Goal: Task Accomplishment & Management: Use online tool/utility

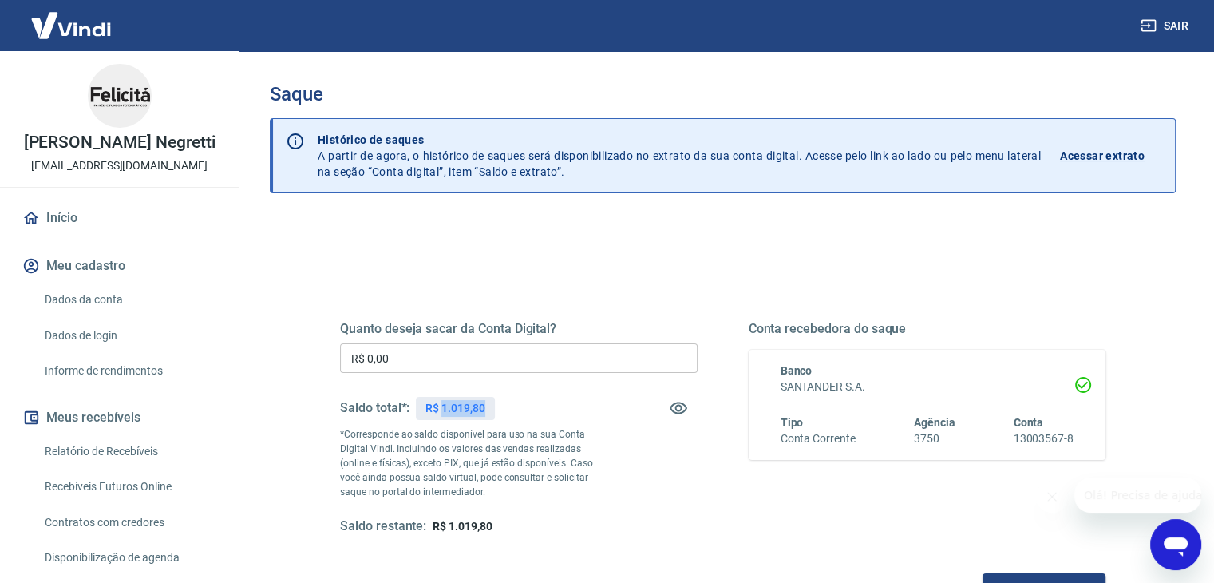
drag, startPoint x: 490, startPoint y: 402, endPoint x: 441, endPoint y: 406, distance: 49.7
click at [441, 406] on div "R$ 1.019,80" at bounding box center [455, 408] width 78 height 23
copy p "1.019,80"
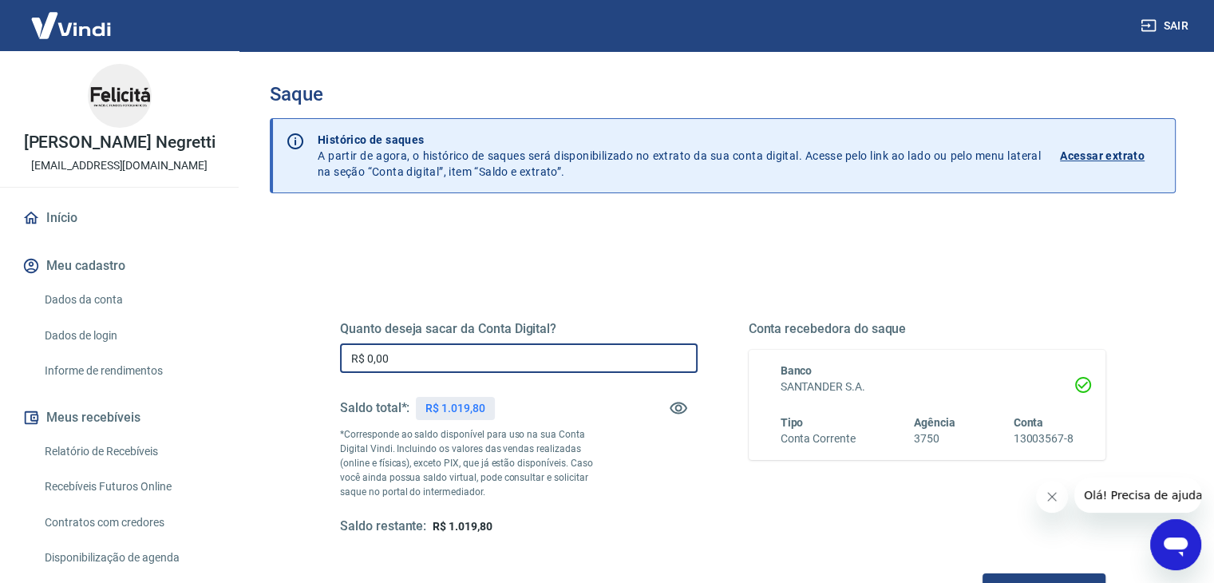
drag, startPoint x: 431, startPoint y: 356, endPoint x: 241, endPoint y: 334, distance: 191.3
click at [244, 336] on div "Saque Histórico de saques A partir de agora, o histórico de saques será disponi…" at bounding box center [723, 362] width 983 height 622
paste input "1.019,8"
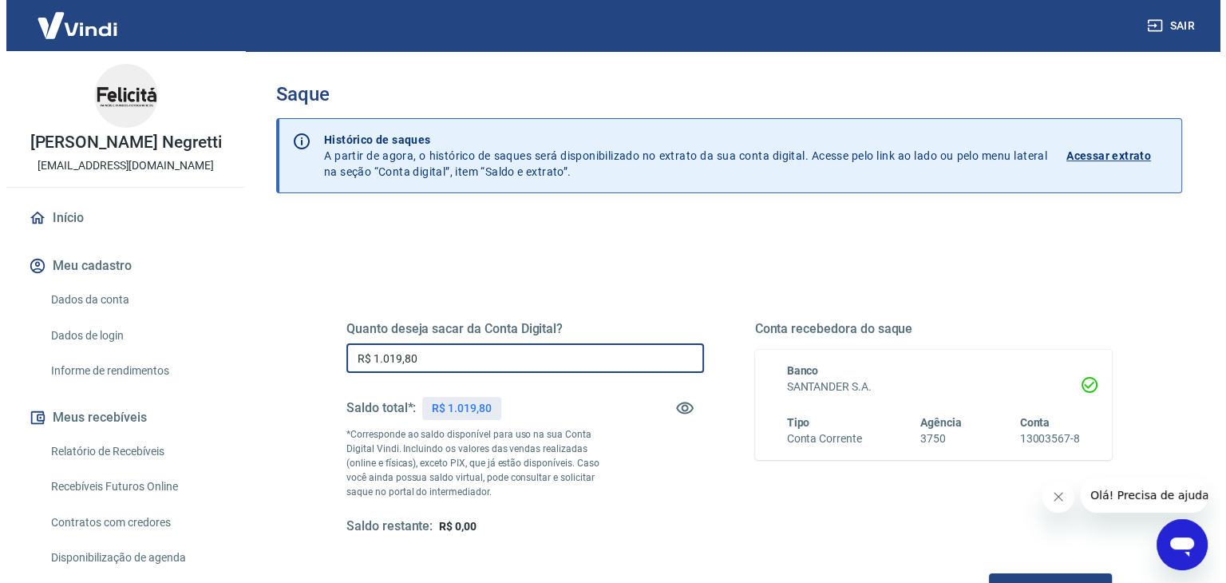
scroll to position [206, 0]
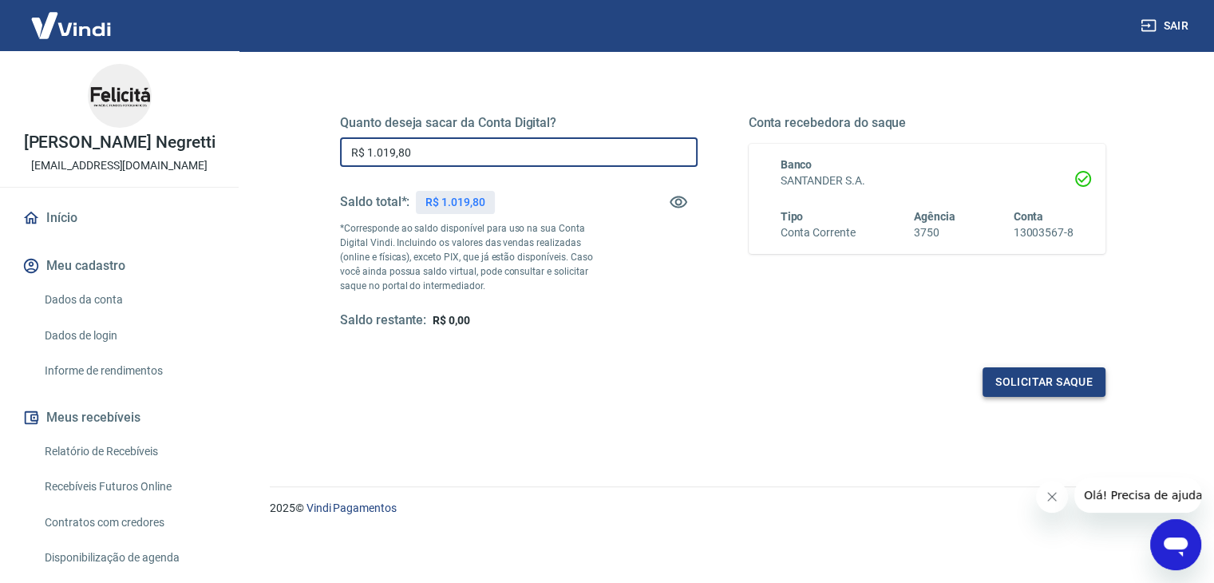
type input "R$ 1.019,80"
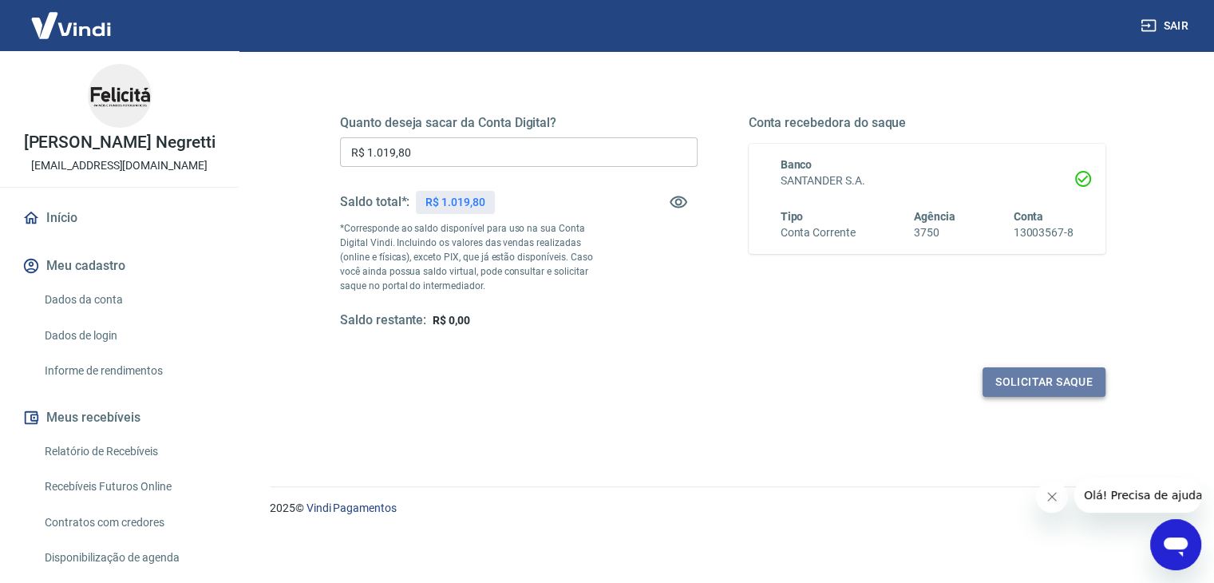
click at [1016, 378] on button "Solicitar saque" at bounding box center [1044, 382] width 123 height 30
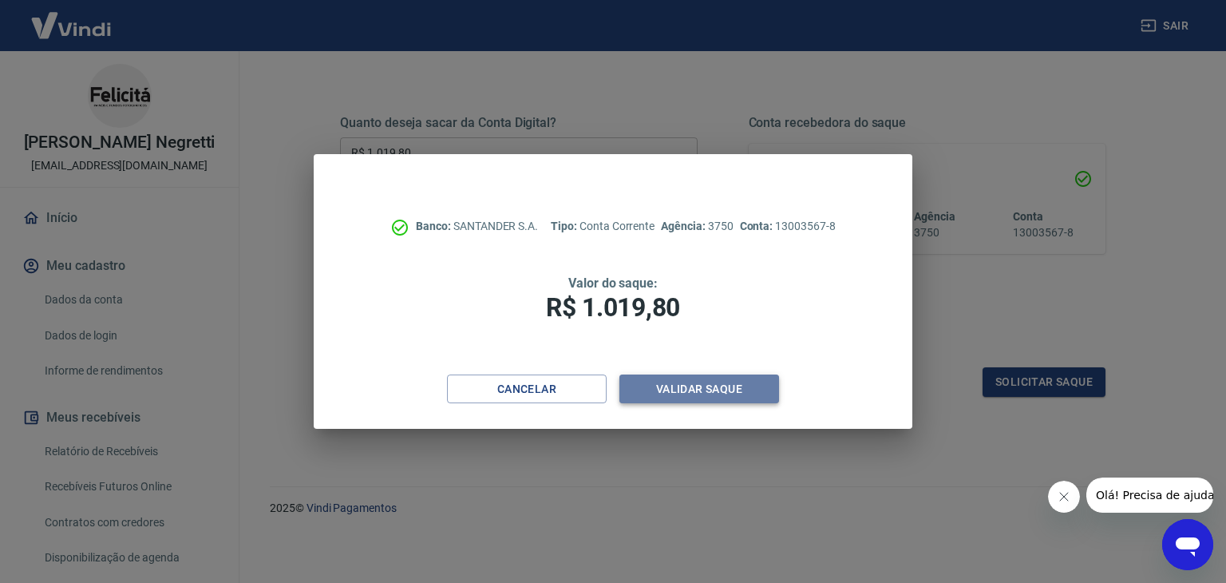
click at [741, 402] on button "Validar saque" at bounding box center [700, 389] width 160 height 30
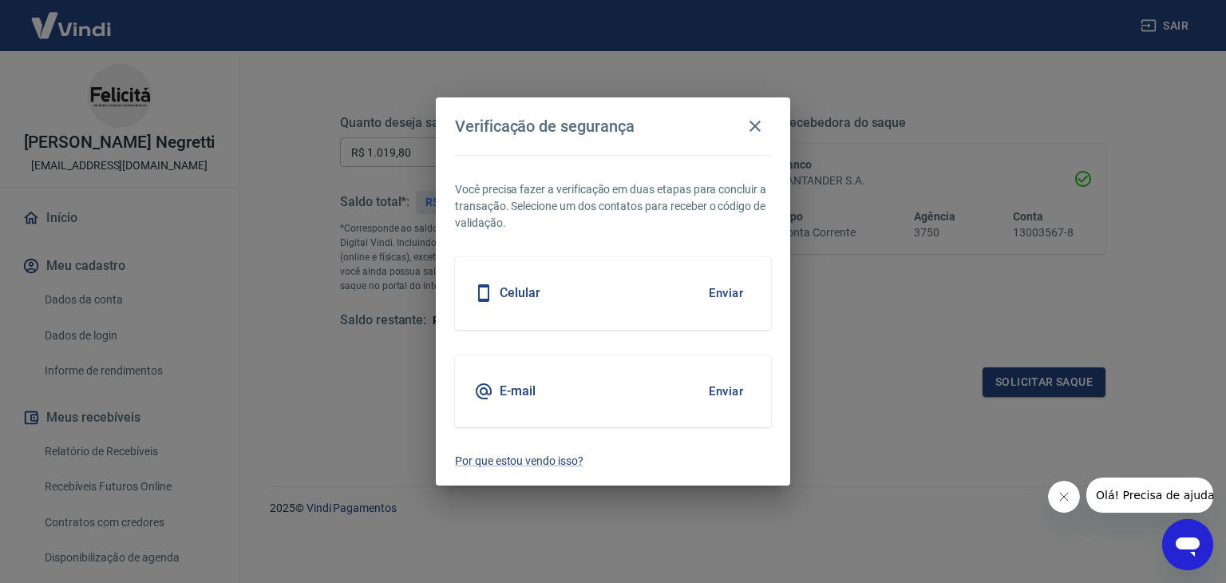
click at [729, 394] on button "Enviar" at bounding box center [726, 391] width 52 height 34
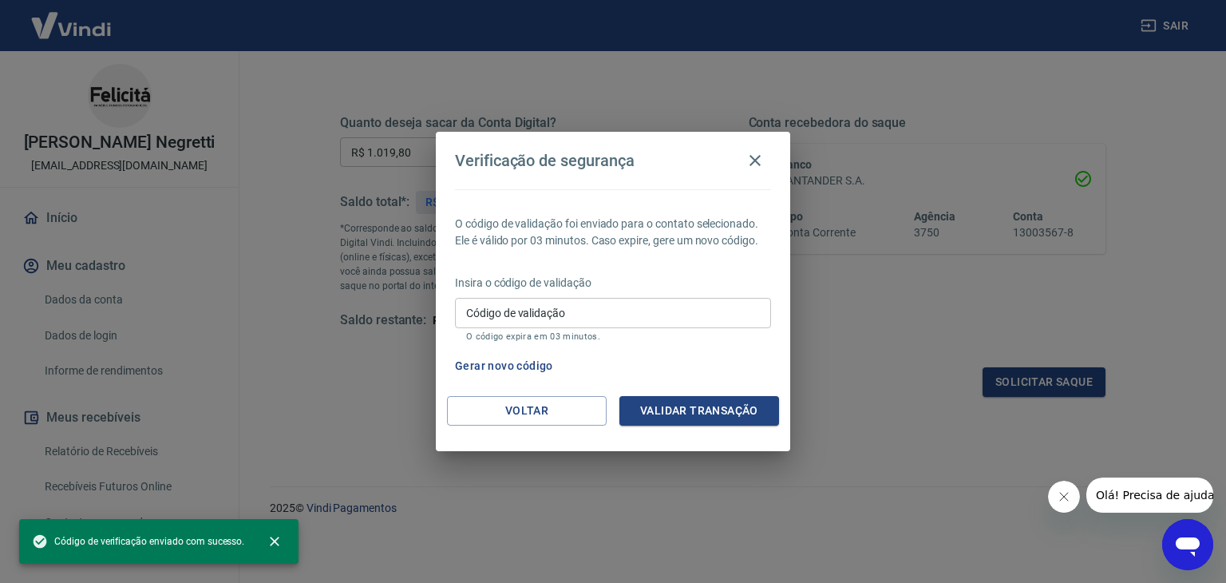
click at [604, 304] on input "Código de validação" at bounding box center [613, 313] width 316 height 30
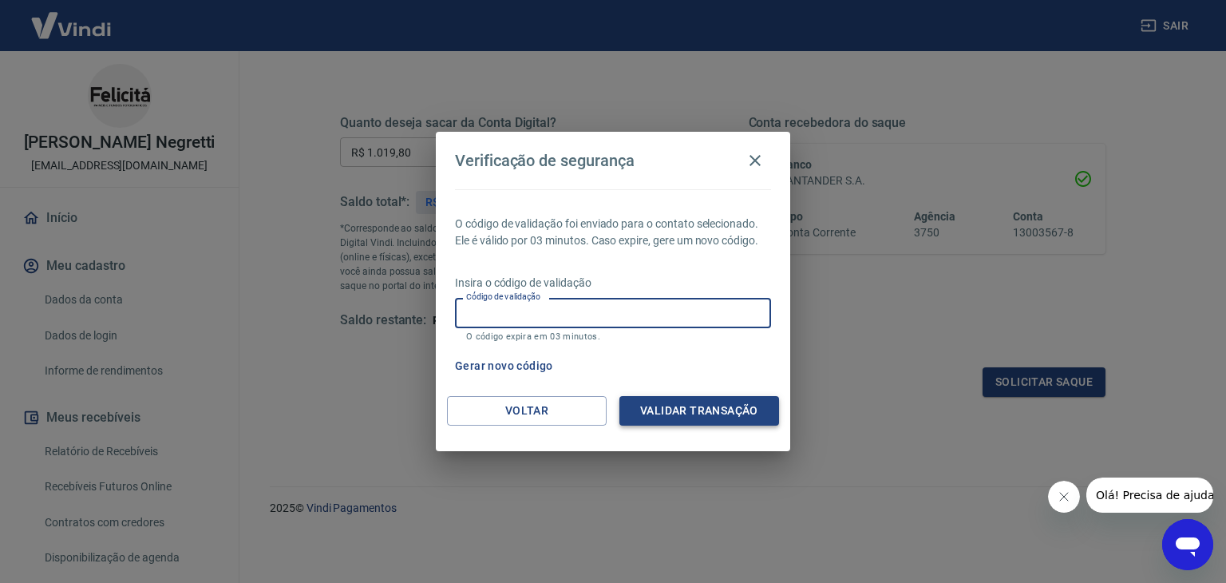
paste input "965287"
type input "965287"
click at [719, 399] on button "Validar transação" at bounding box center [700, 411] width 160 height 30
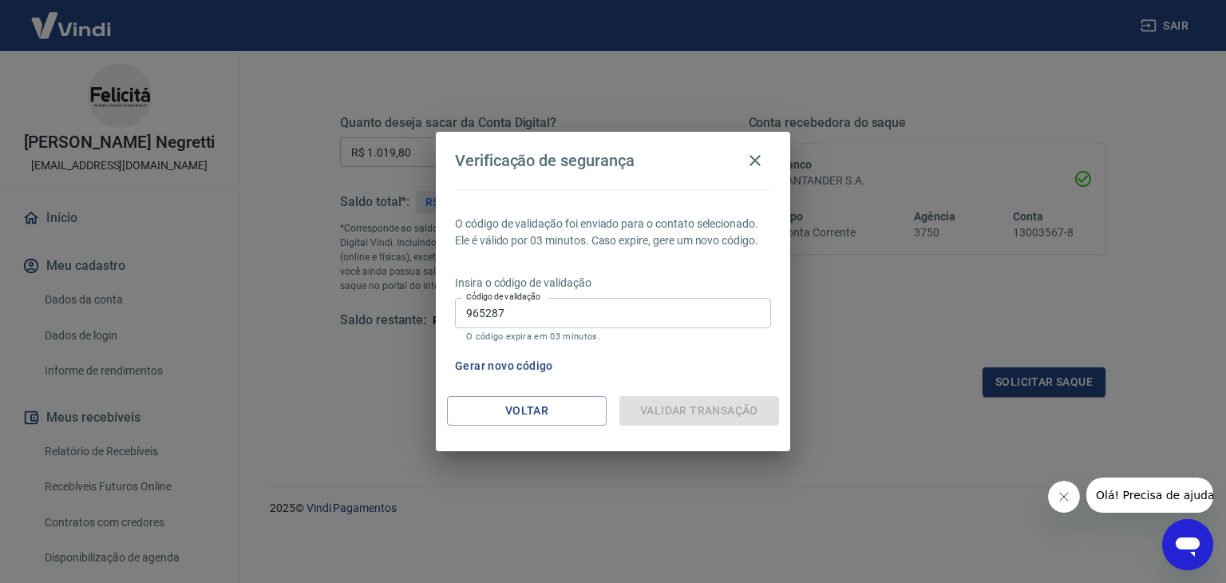
click at [687, 412] on div "Validar transação" at bounding box center [700, 411] width 160 height 30
